Goal: Task Accomplishment & Management: Complete application form

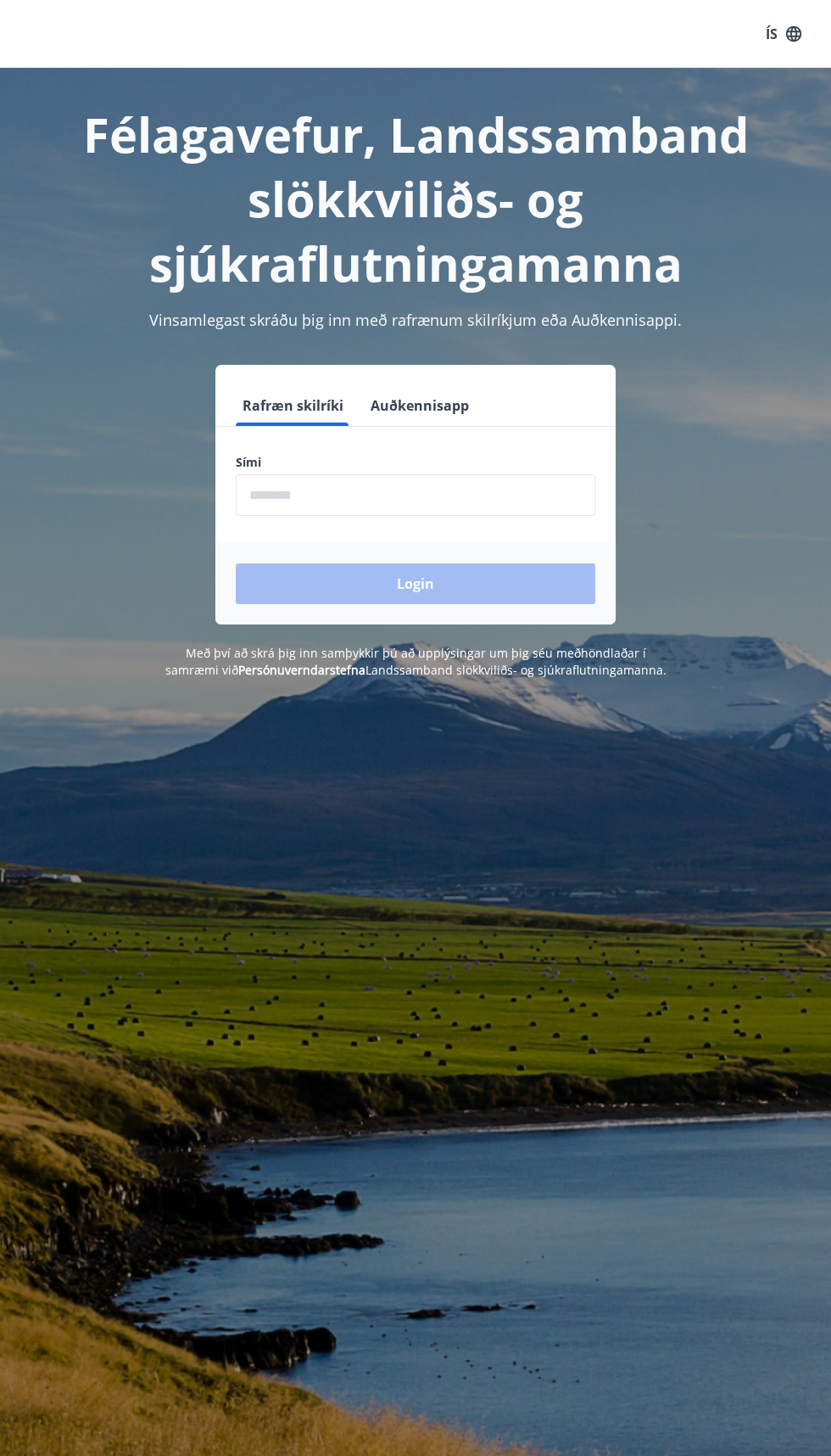
click at [262, 424] on span at bounding box center [292, 424] width 112 height 4
click at [301, 497] on input "phone" at bounding box center [415, 495] width 359 height 41
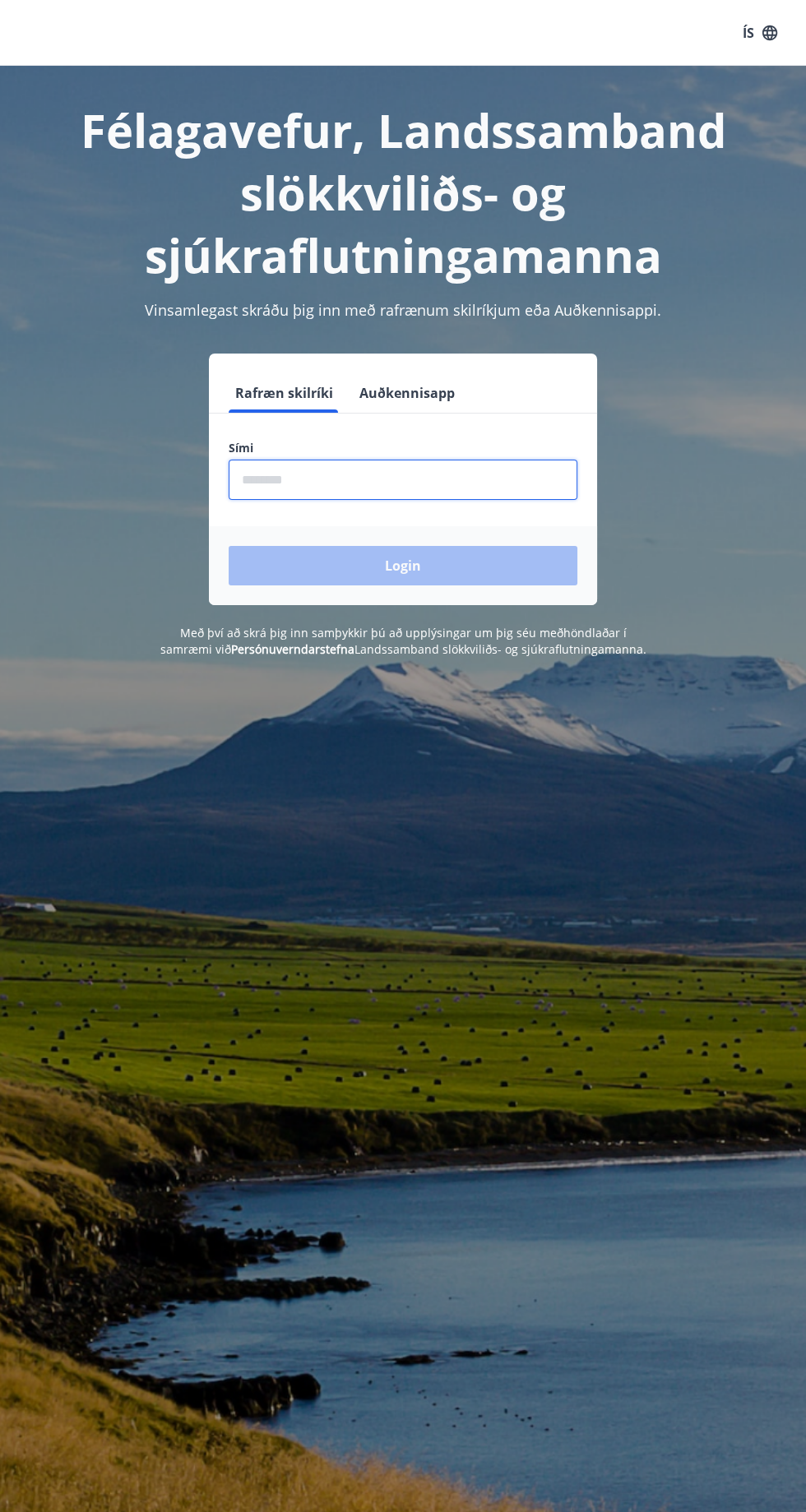
type input "********"
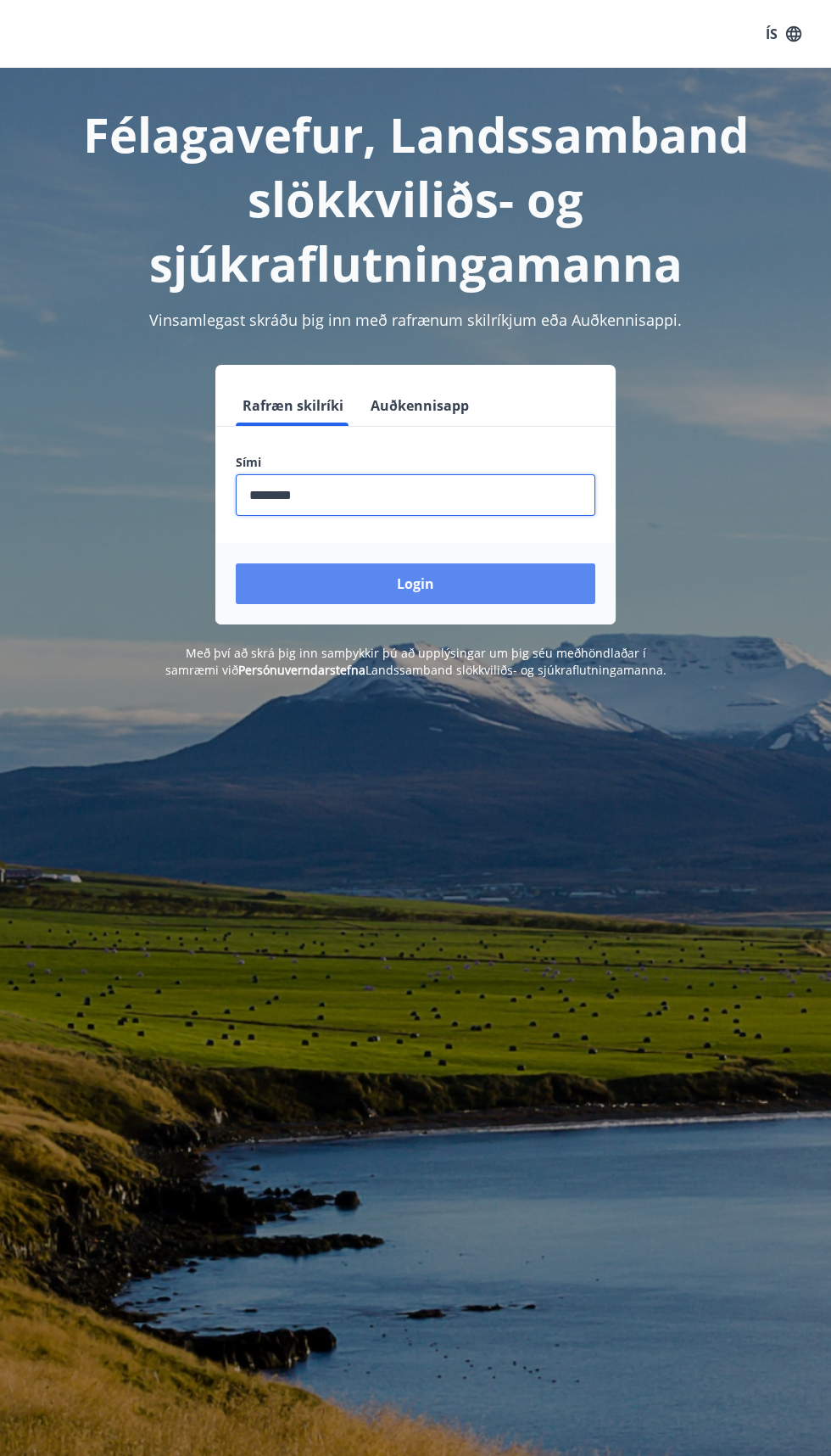
click at [305, 585] on button "Login" at bounding box center [415, 583] width 359 height 41
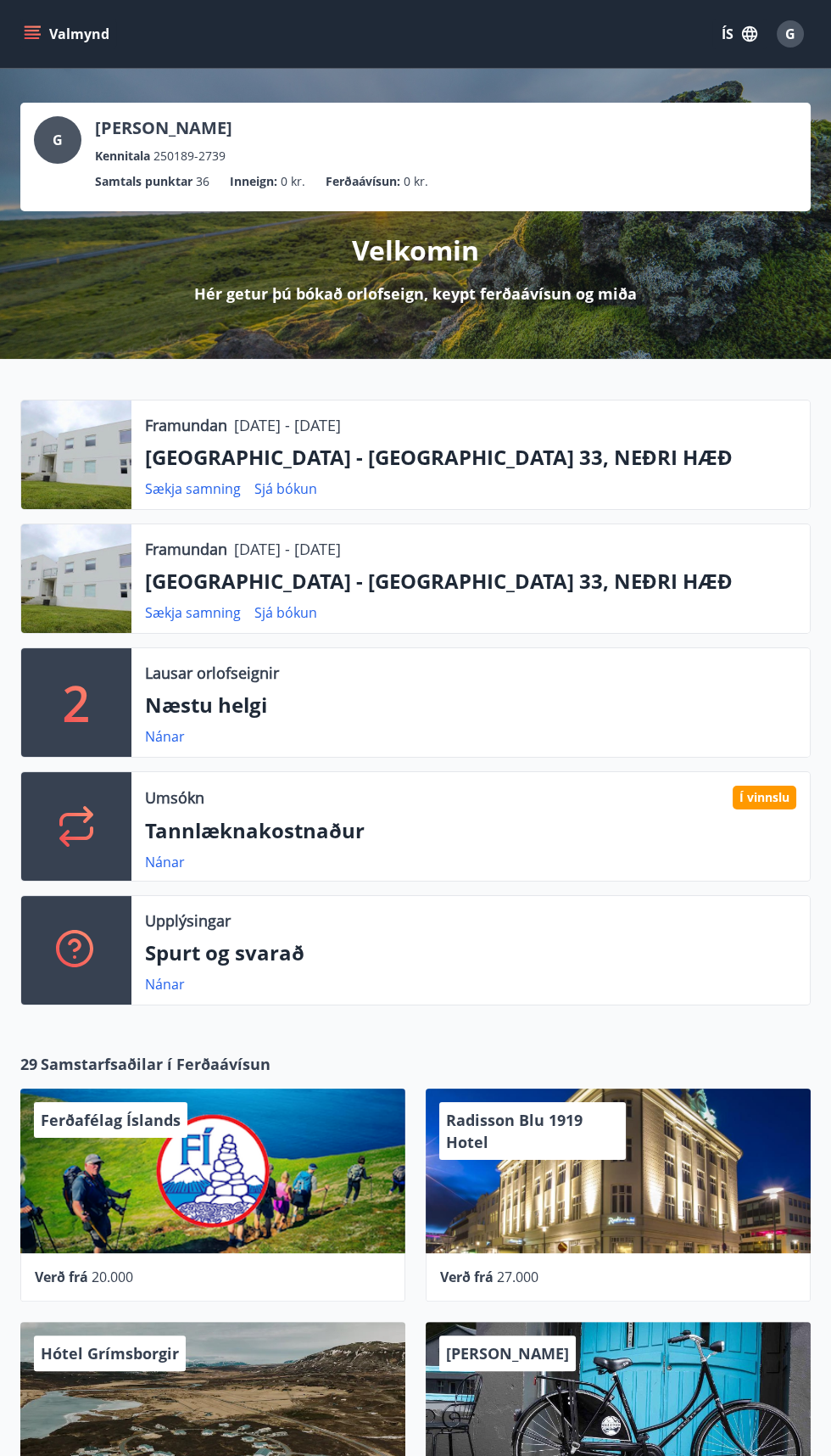
click at [183, 564] on div "Framundan [DATE] - [DATE] [GEOGRAPHIC_DATA] - [GEOGRAPHIC_DATA] 33, NEÐRI HÆÐ S…" at bounding box center [471, 578] width 678 height 109
click at [77, 560] on div at bounding box center [76, 578] width 111 height 109
click at [275, 614] on link "Sjá bókun" at bounding box center [285, 613] width 63 height 18
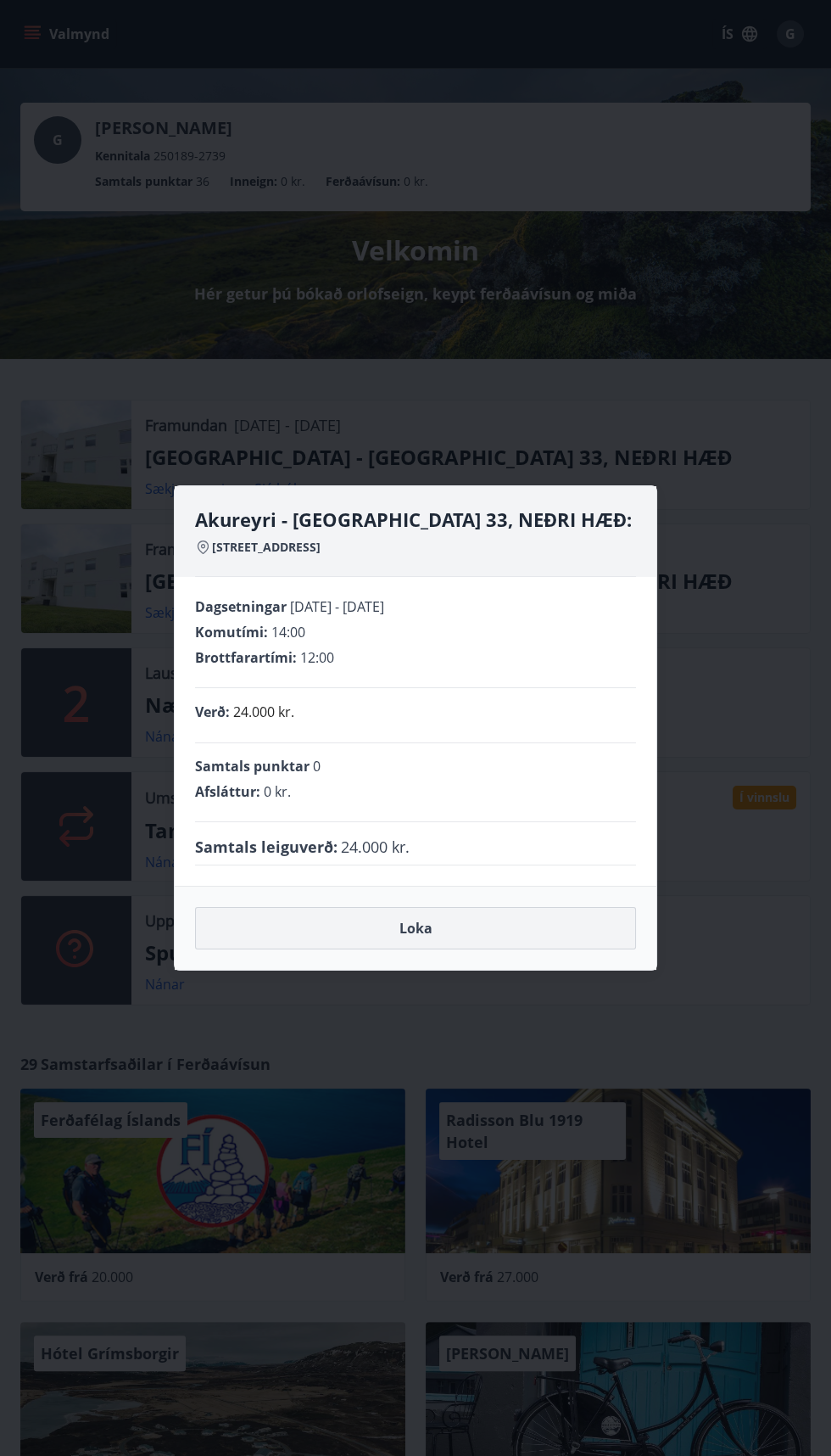
click at [440, 942] on button "Loka" at bounding box center [415, 928] width 441 height 42
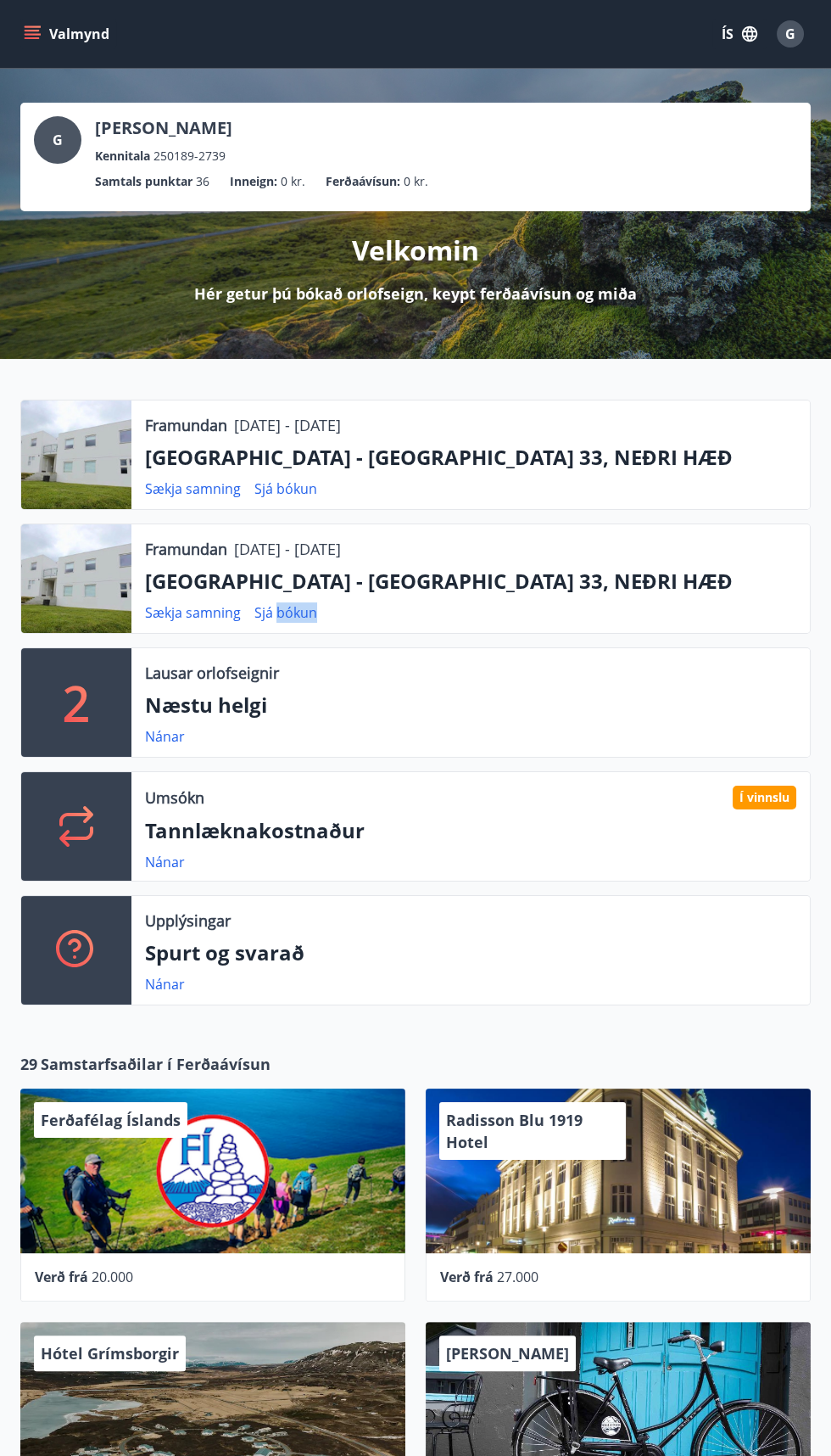
click at [790, 33] on span "G" at bounding box center [790, 34] width 10 height 18
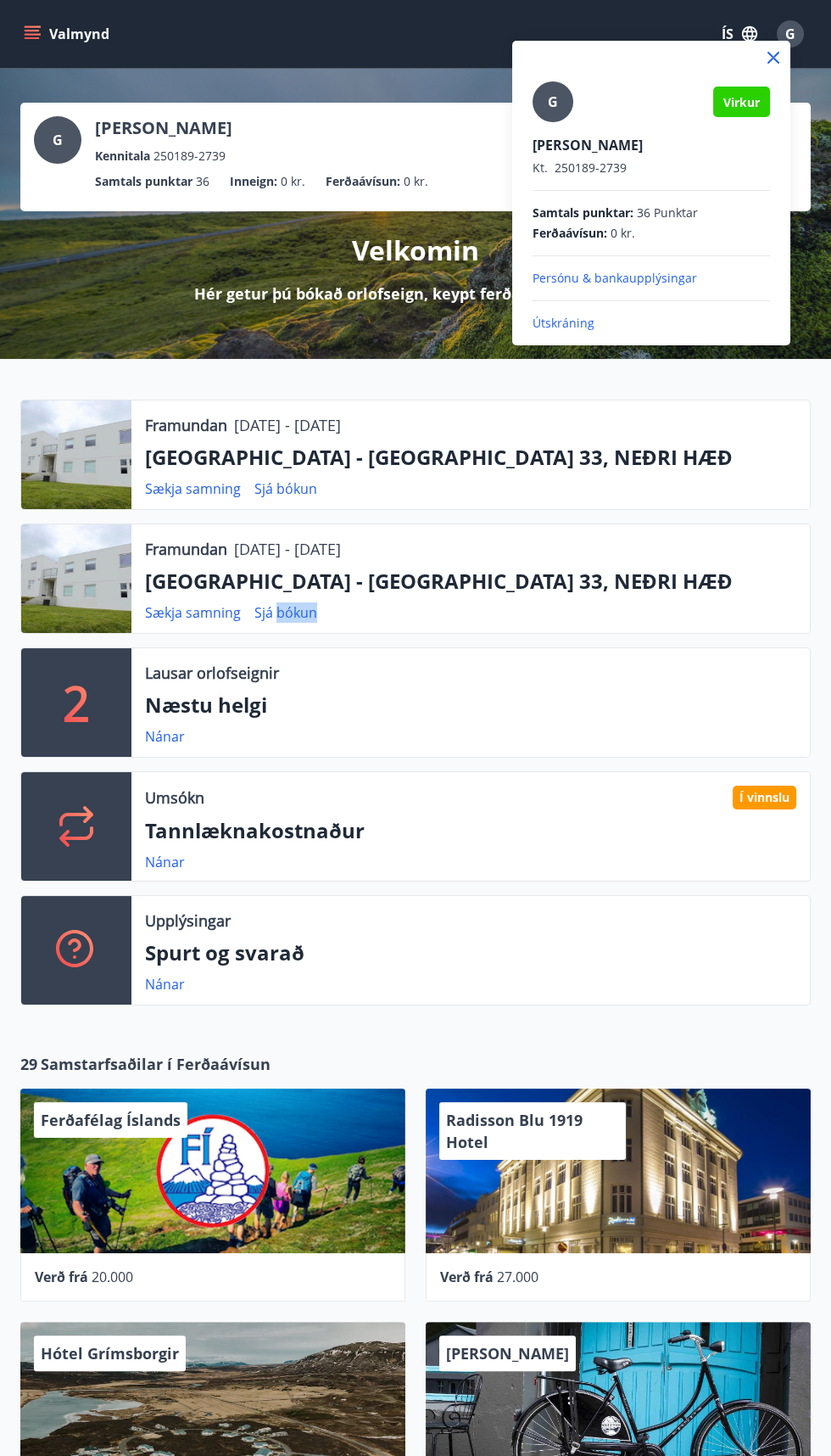
click at [123, 281] on div at bounding box center [415, 728] width 831 height 1456
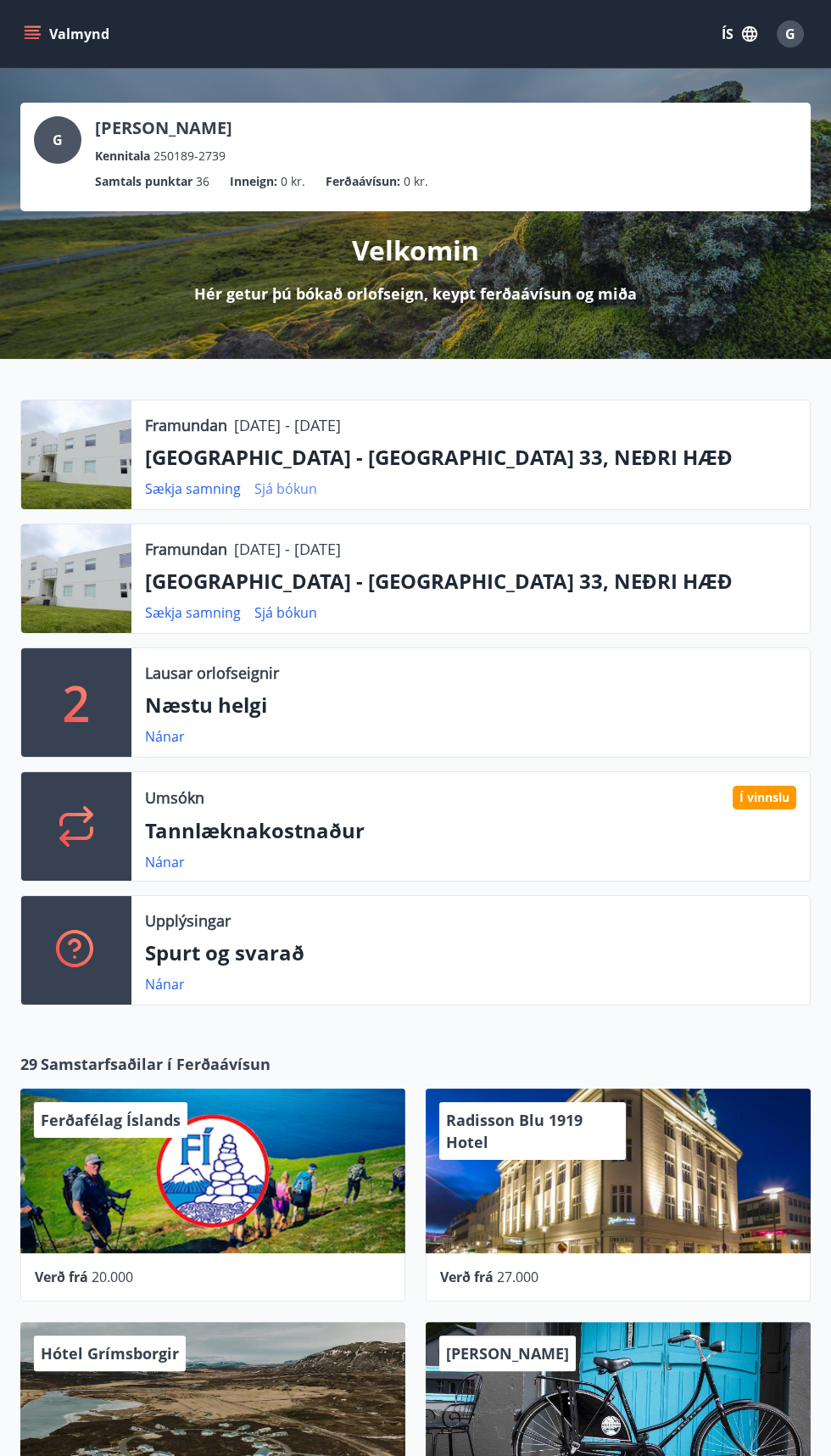
click at [281, 497] on link "Sjá bókun" at bounding box center [285, 488] width 63 height 18
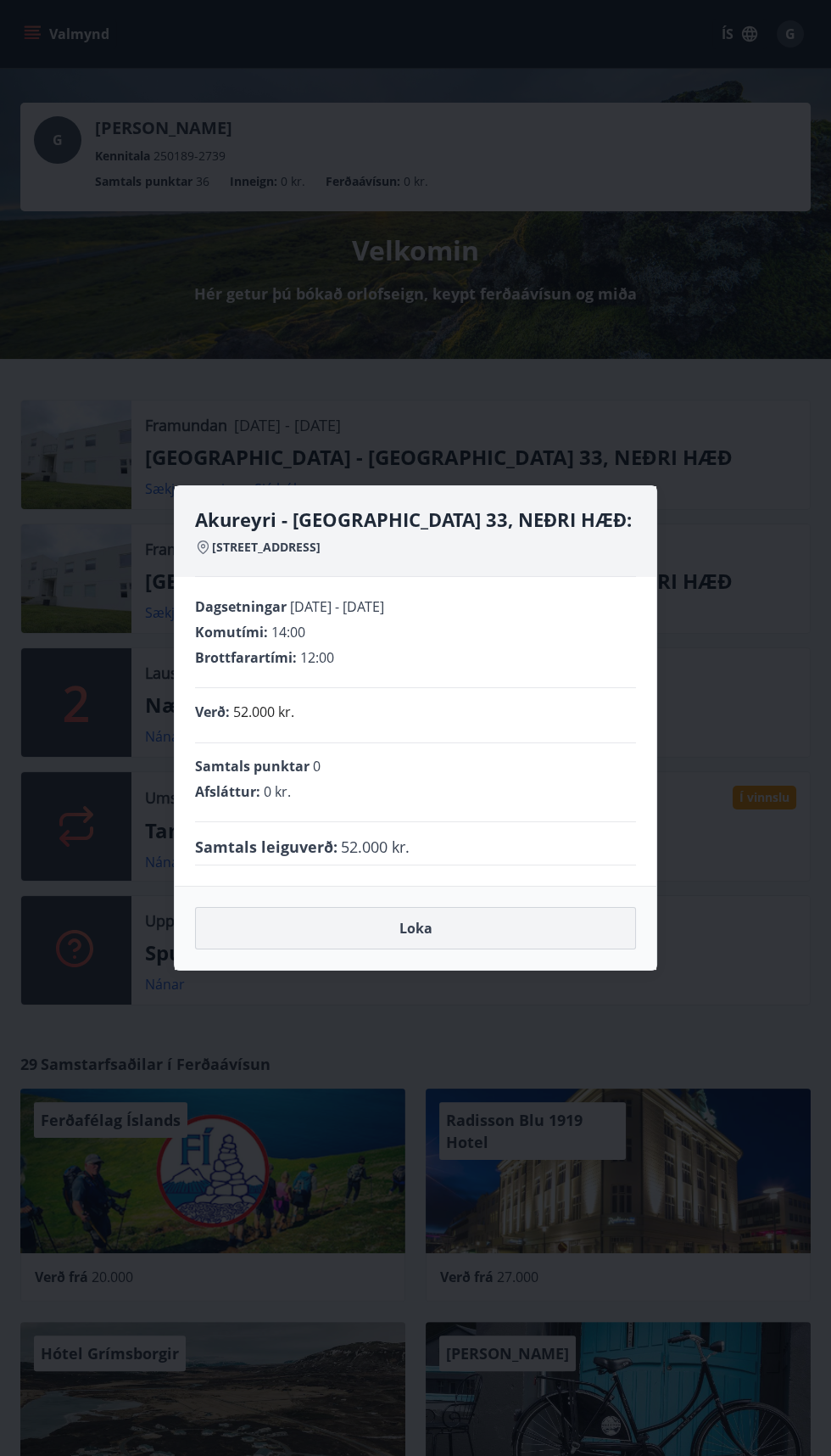
click at [453, 939] on button "Loka" at bounding box center [415, 928] width 441 height 42
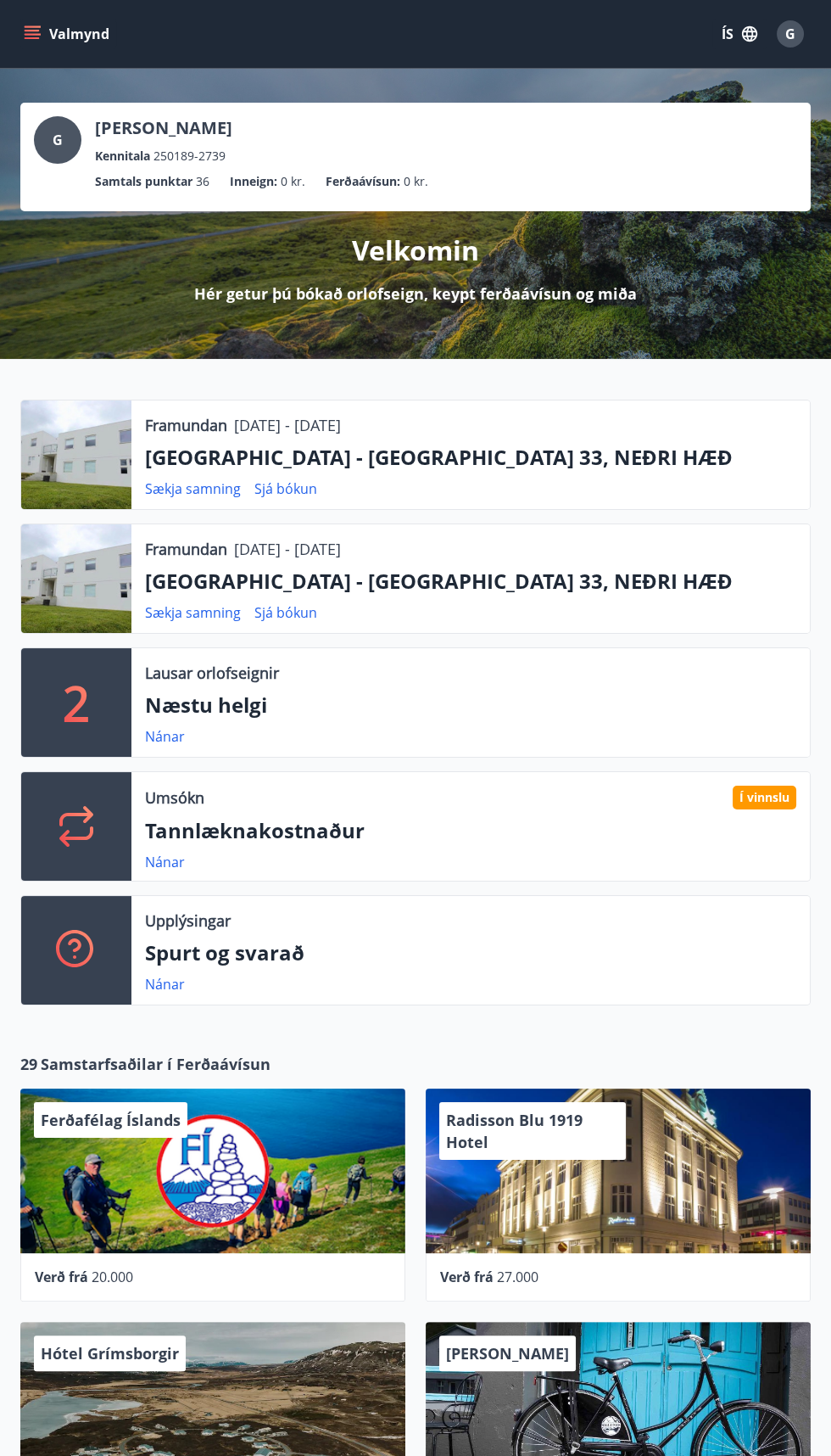
click at [61, 41] on button "Valmynd" at bounding box center [68, 33] width 96 height 30
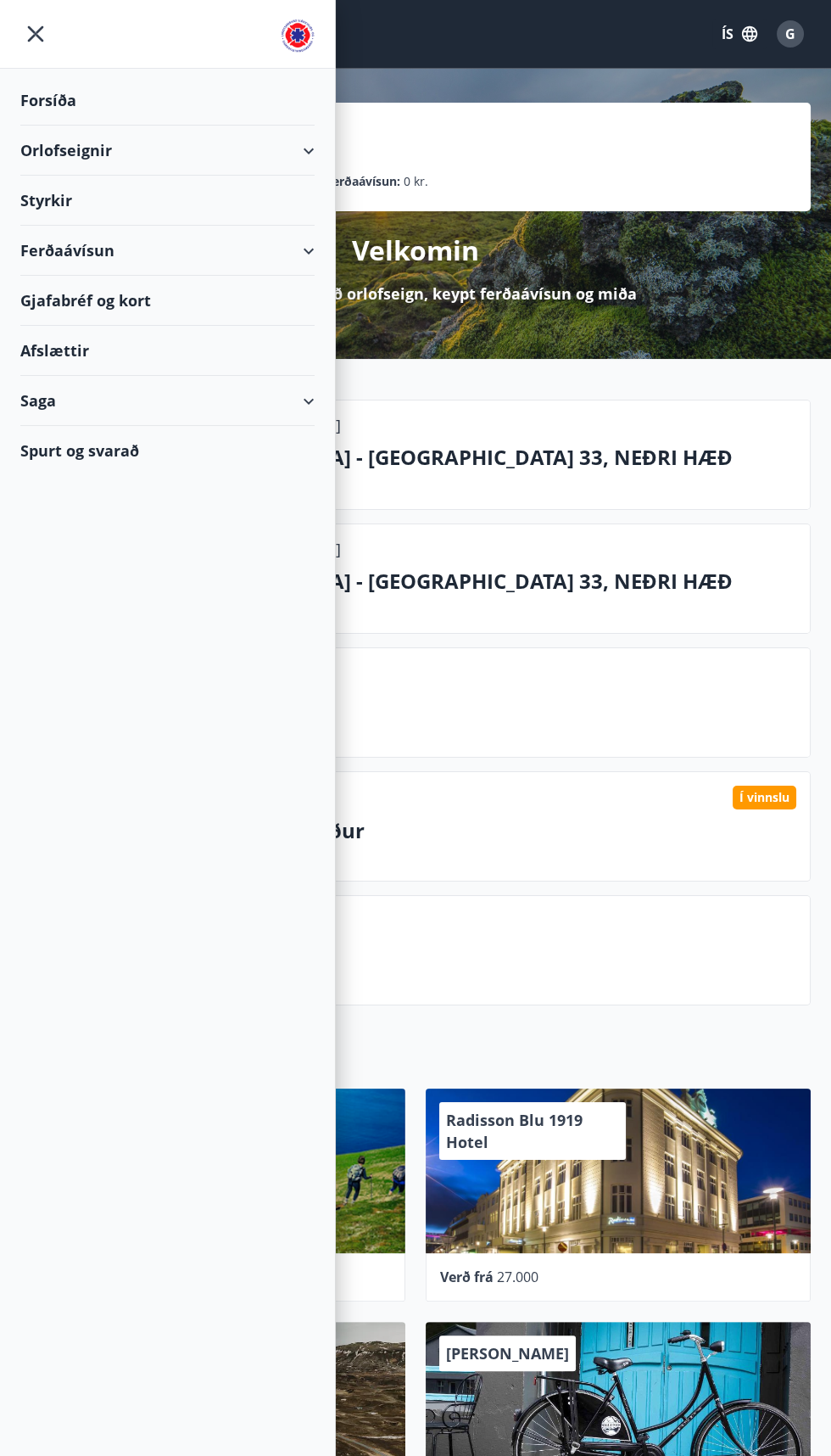
click at [30, 218] on div "Styrkir" at bounding box center [167, 200] width 294 height 50
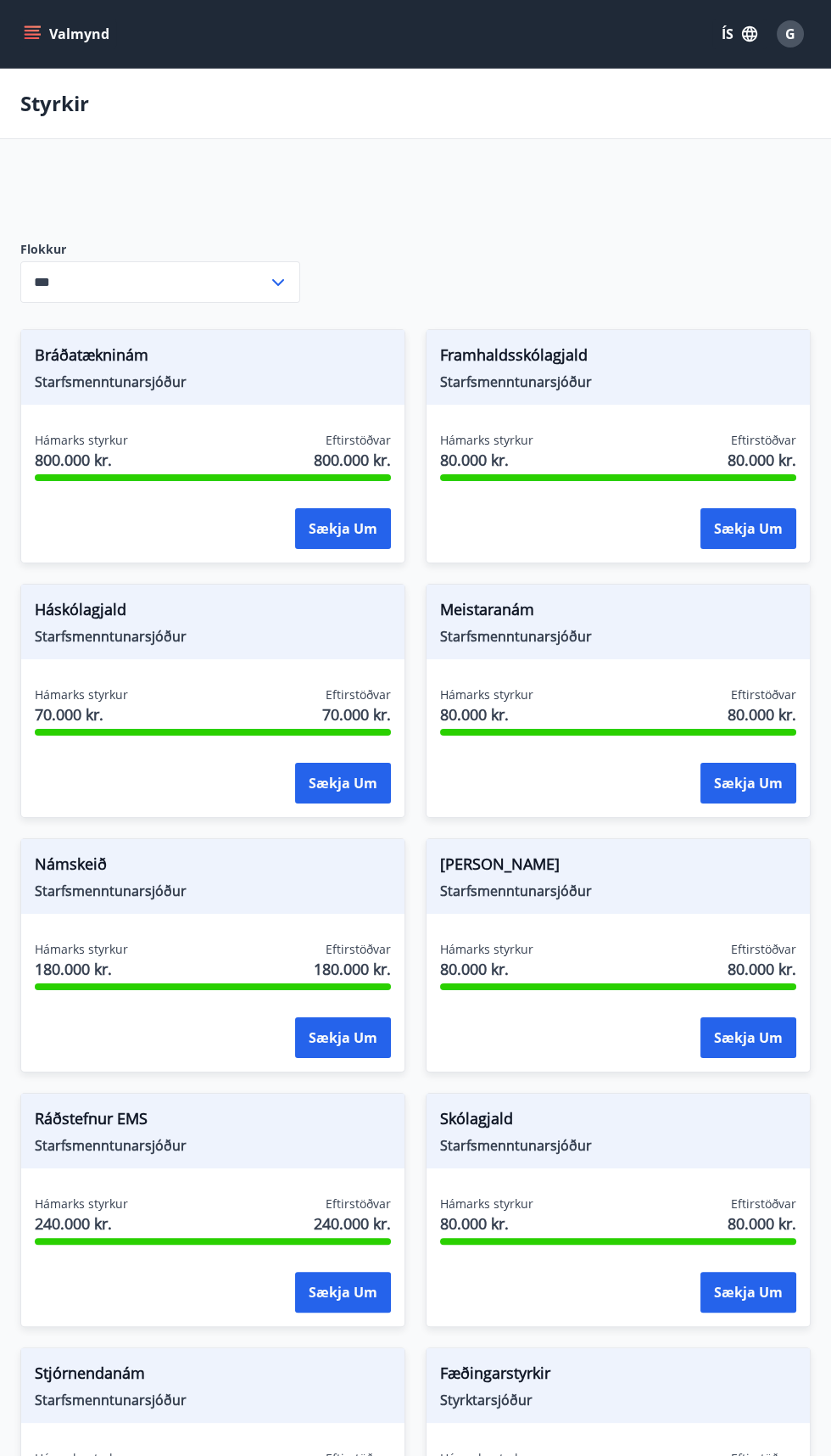
type input "***"
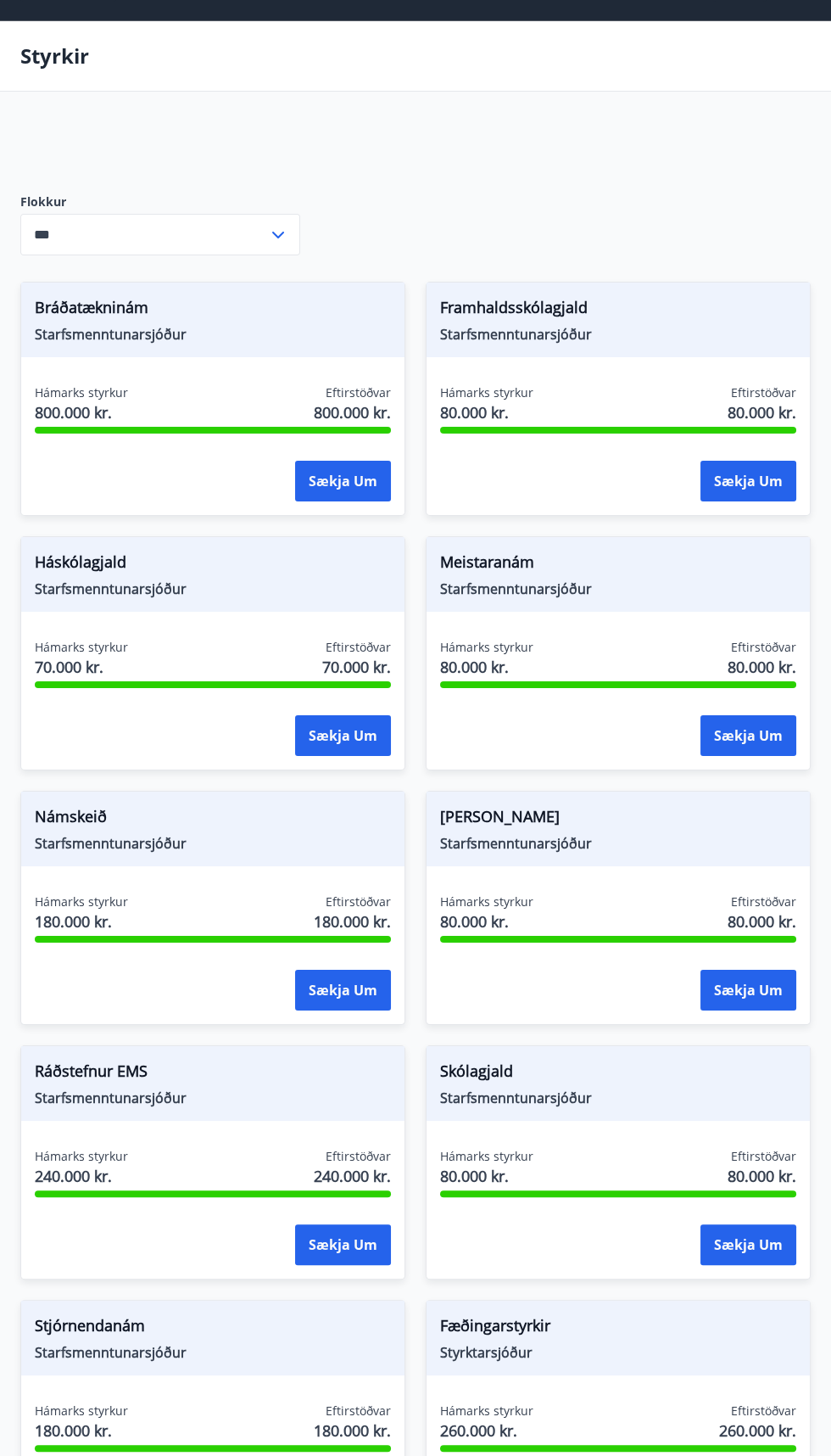
scroll to position [49, 0]
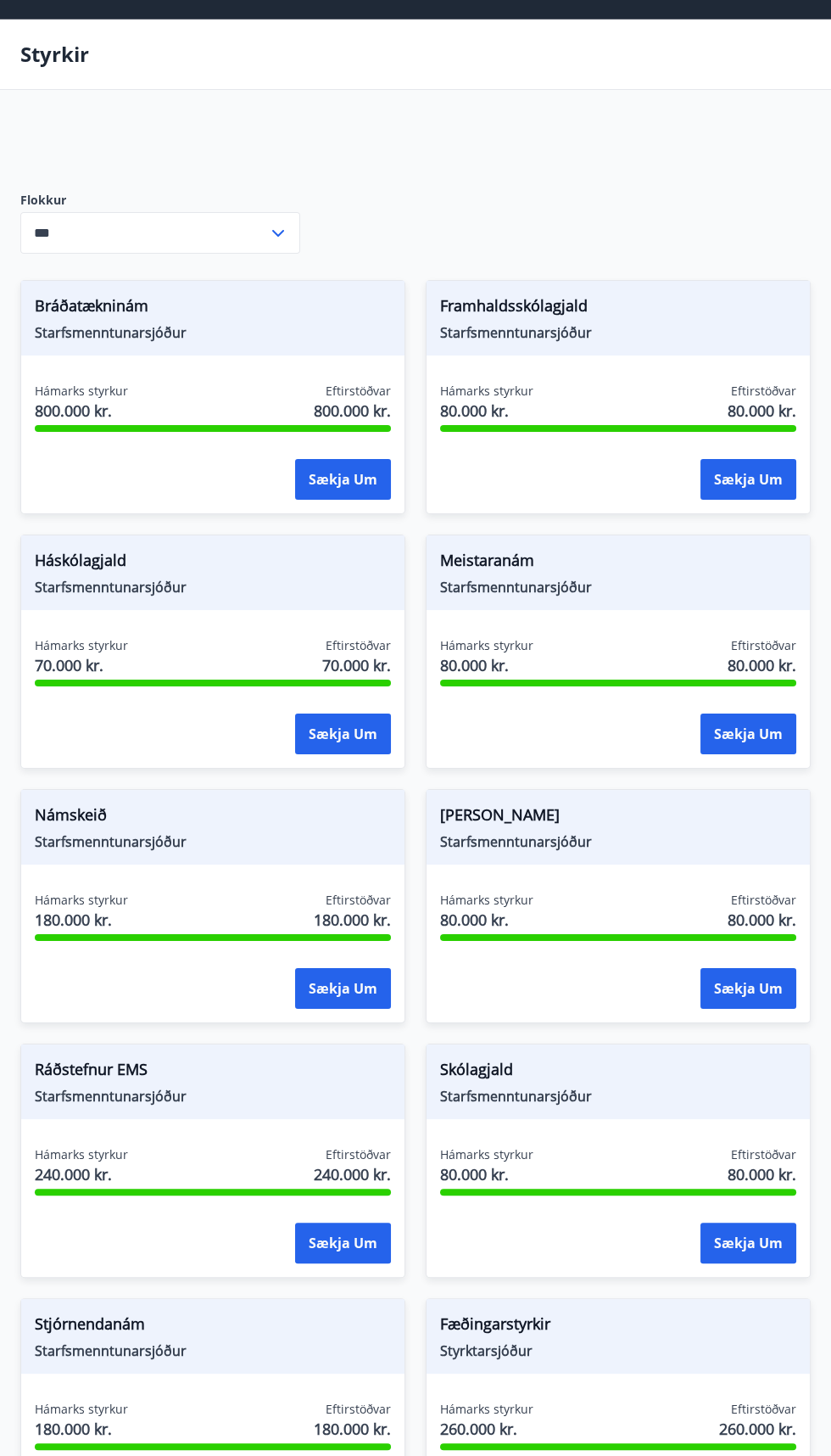
click at [517, 1087] on span "Starfsmenntunarsjóður" at bounding box center [619, 1097] width 357 height 18
click at [750, 1240] on button "Sækja um" at bounding box center [748, 1243] width 96 height 41
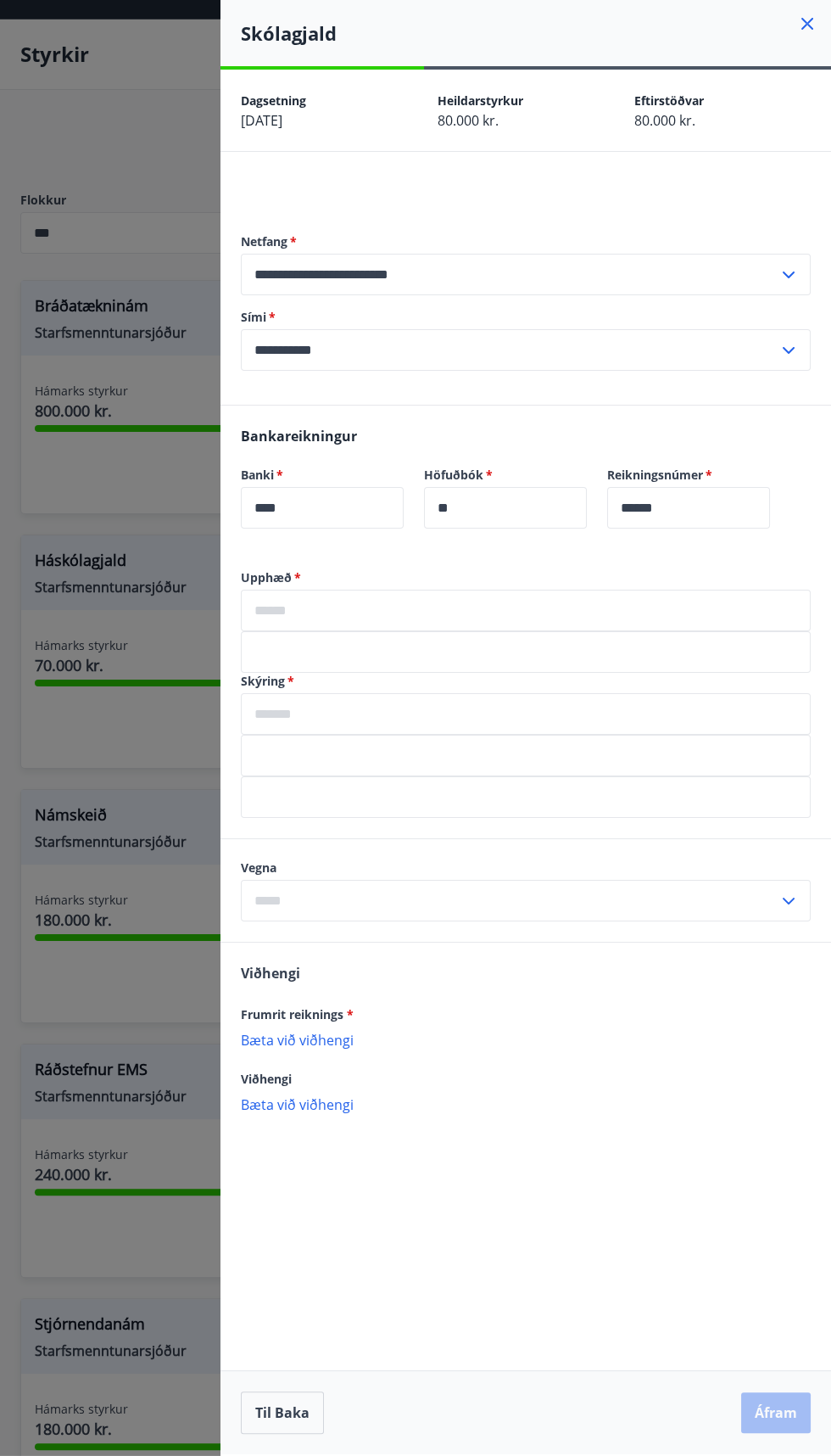
click at [88, 760] on div at bounding box center [415, 728] width 831 height 1456
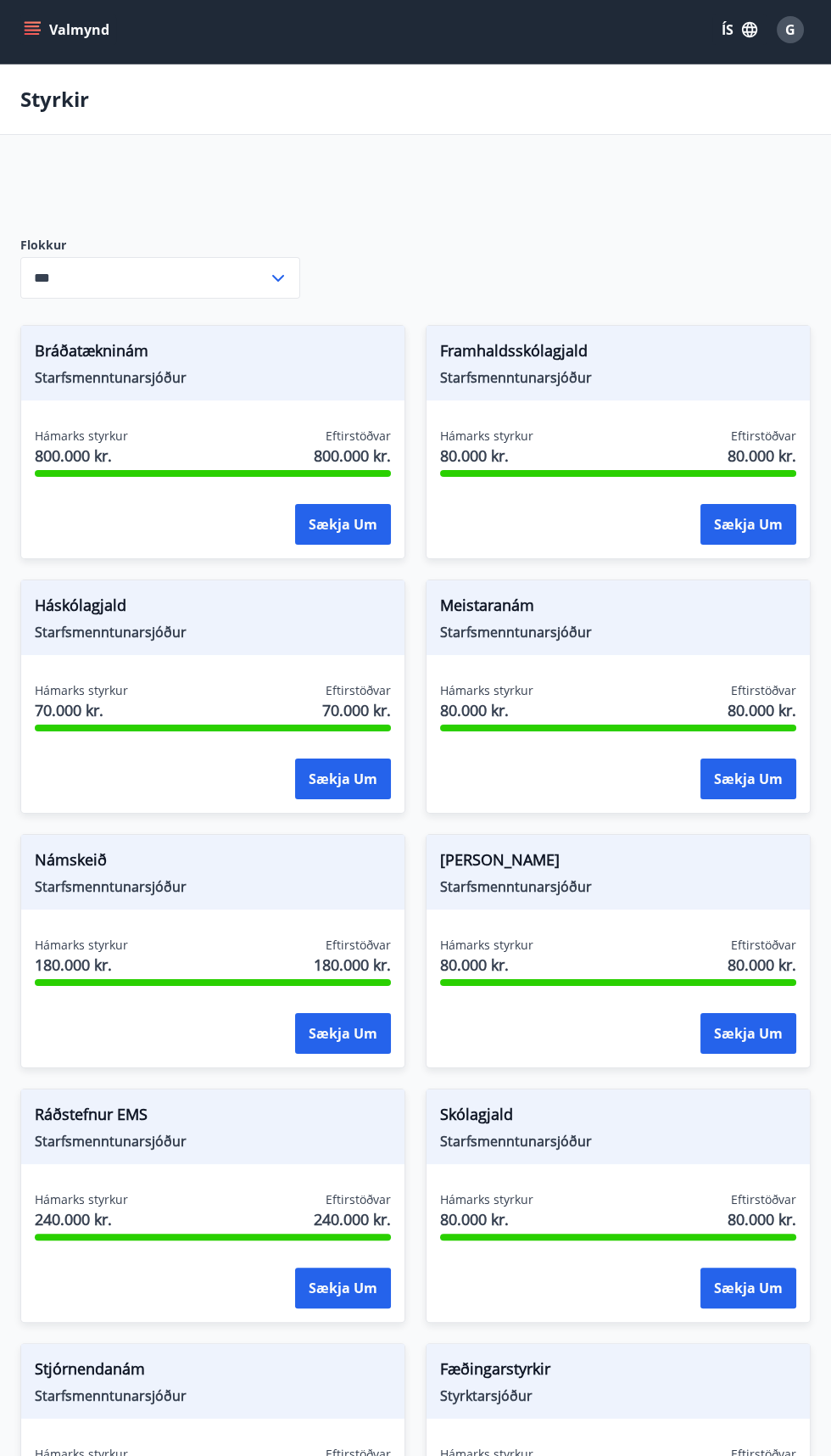
scroll to position [5, 0]
click at [349, 1050] on button "Sækja um" at bounding box center [343, 1033] width 96 height 41
